Goal: Information Seeking & Learning: Find specific fact

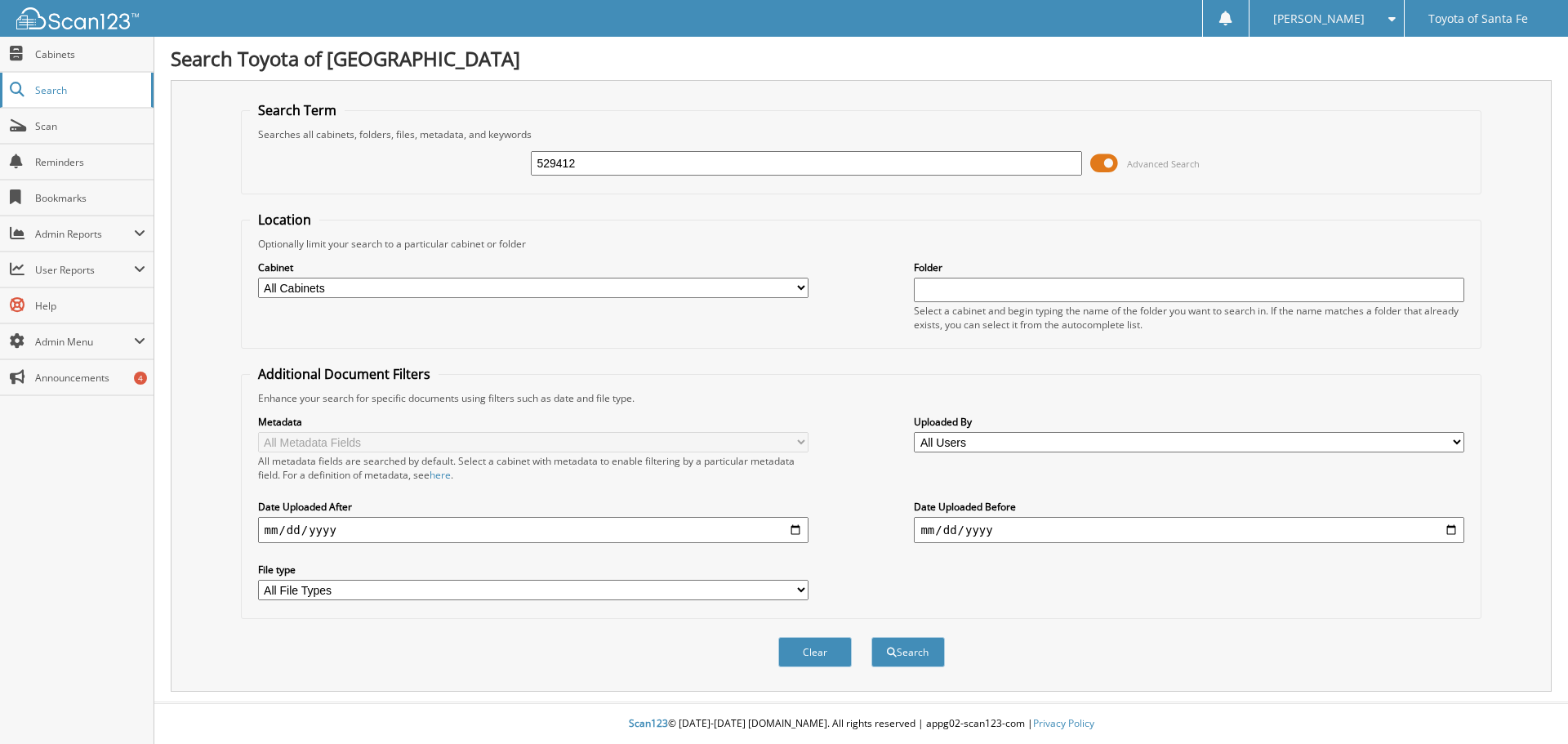
type input "529412"
click at [871, 637] on button "Search" at bounding box center [908, 652] width 74 height 30
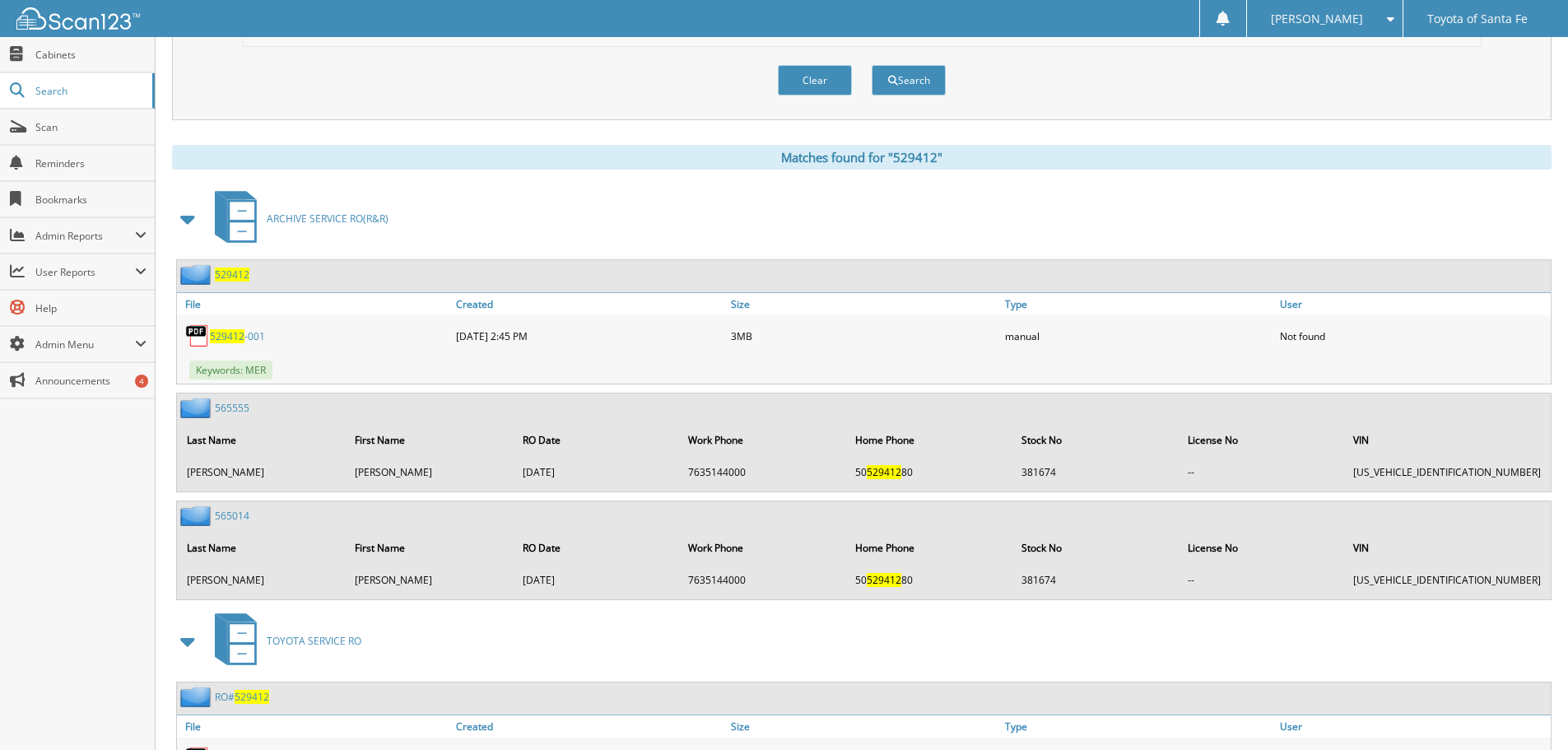
scroll to position [726, 0]
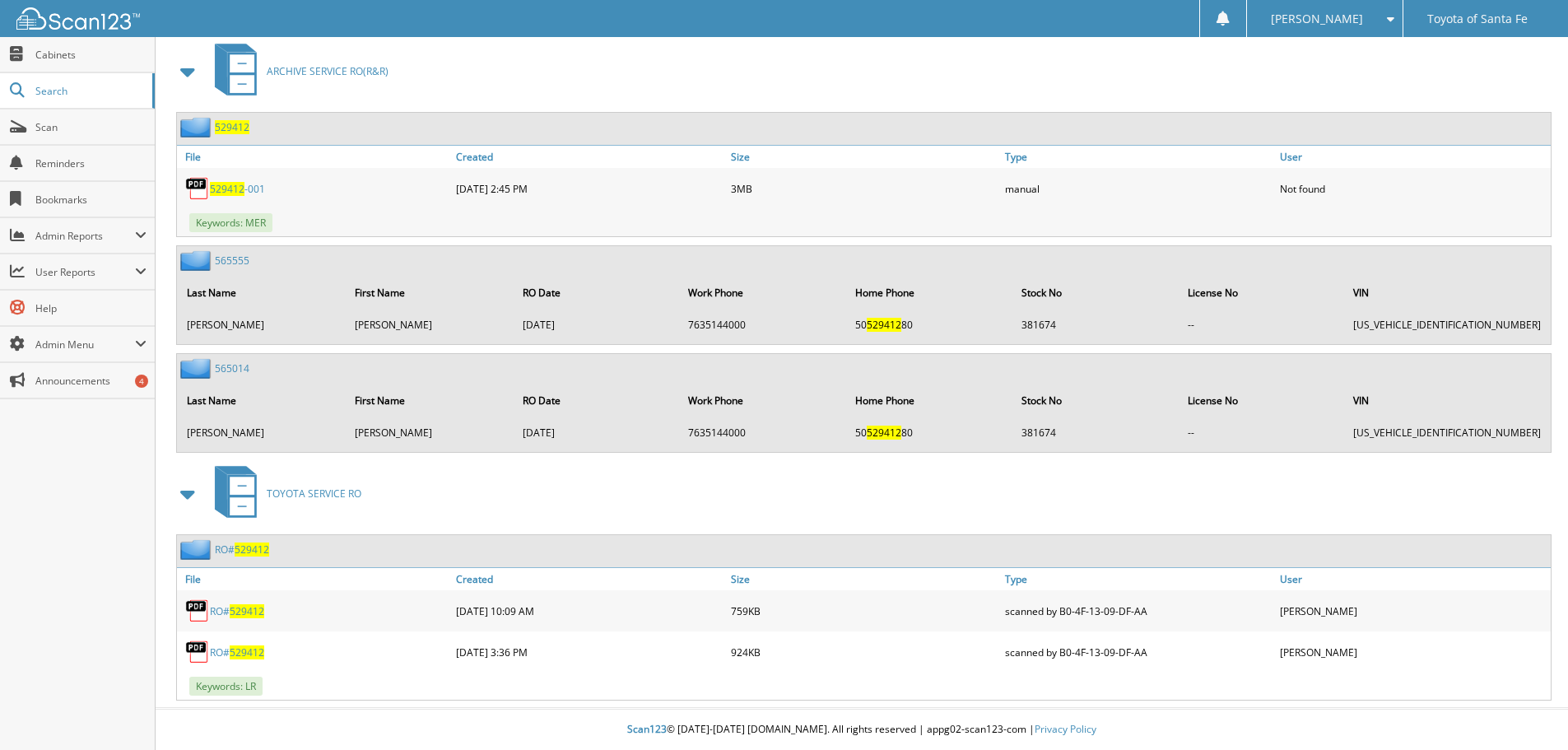
click at [233, 649] on span "529412" at bounding box center [247, 652] width 35 height 14
click at [243, 653] on span "529412" at bounding box center [247, 652] width 35 height 14
click at [244, 607] on span "529412" at bounding box center [247, 611] width 35 height 14
click at [246, 614] on span "529412" at bounding box center [247, 611] width 35 height 14
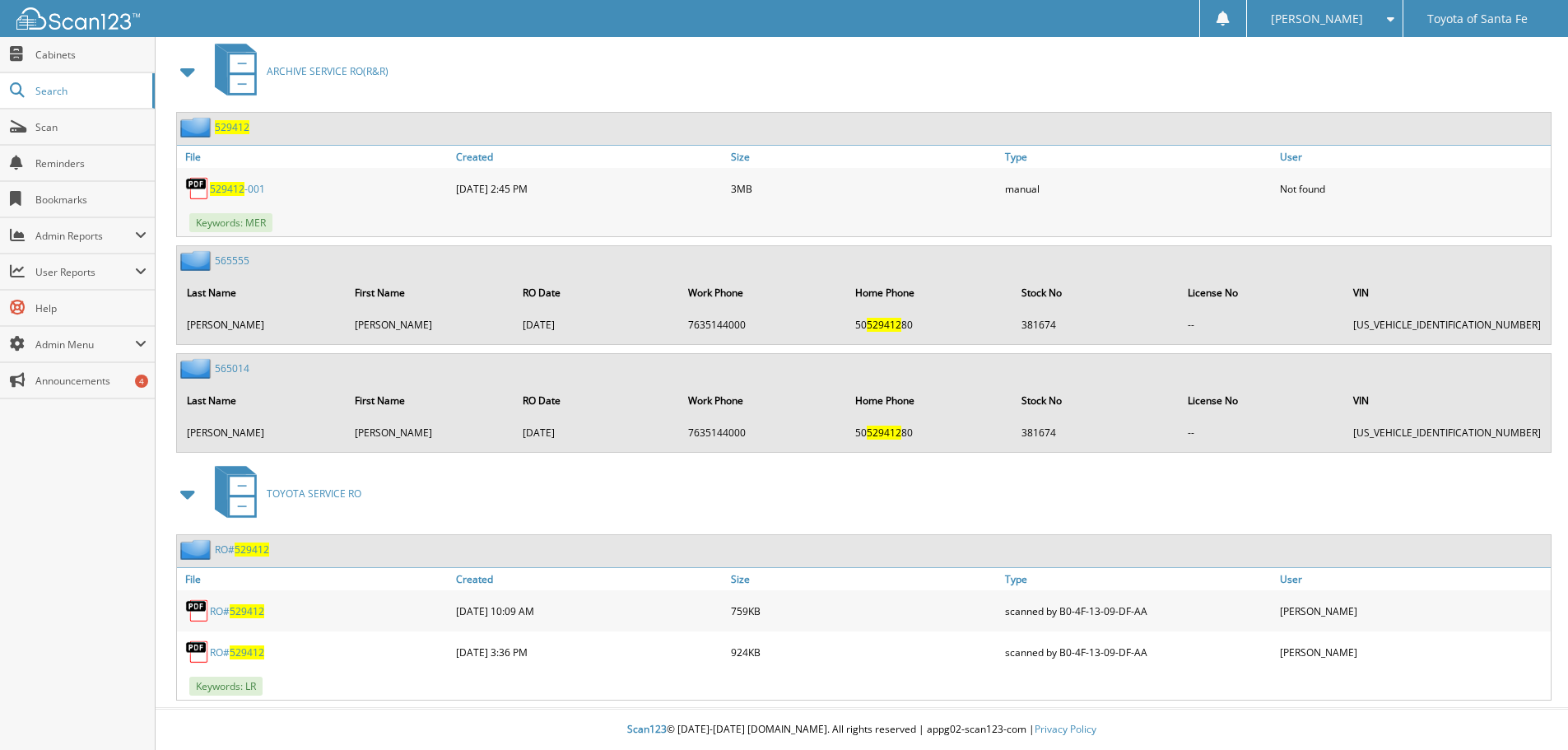
click at [256, 651] on span "529412" at bounding box center [247, 652] width 35 height 14
